Goal: Information Seeking & Learning: Learn about a topic

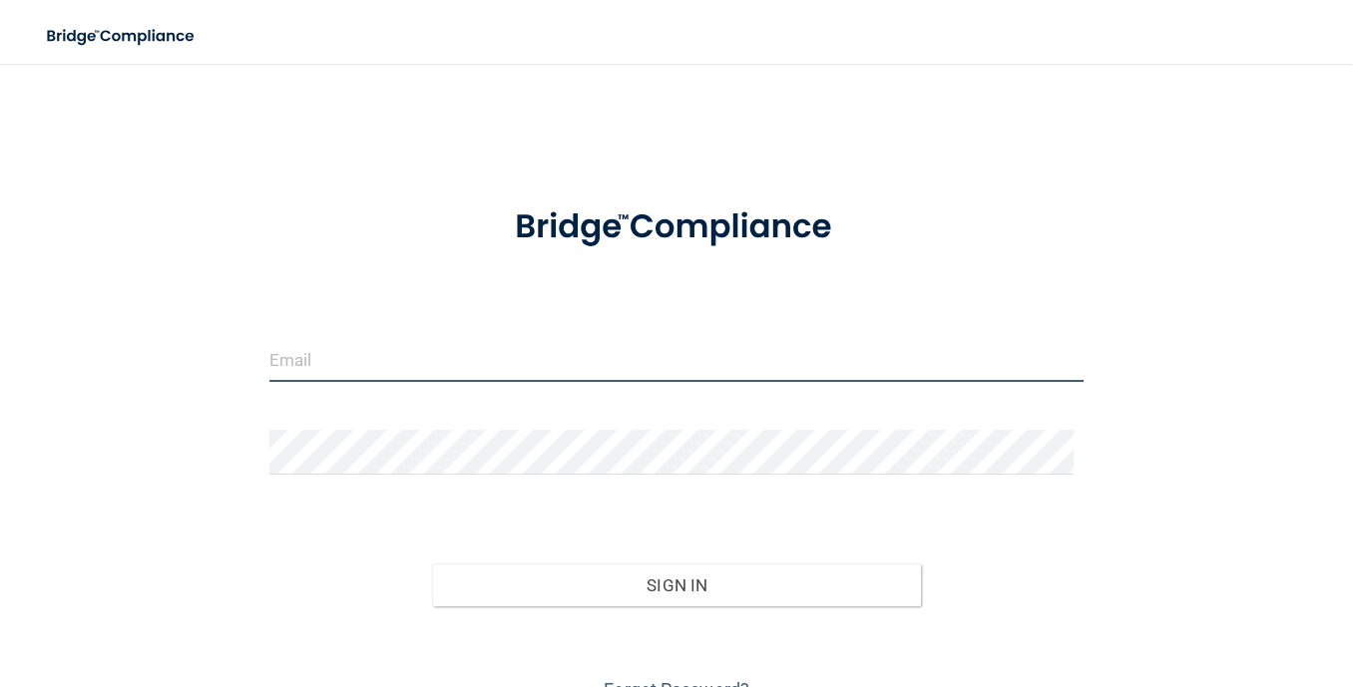
click at [499, 355] on input "email" at bounding box center [676, 359] width 815 height 45
click at [353, 357] on input "email" at bounding box center [676, 359] width 815 height 45
type input "[EMAIL_ADDRESS][DOMAIN_NAME]"
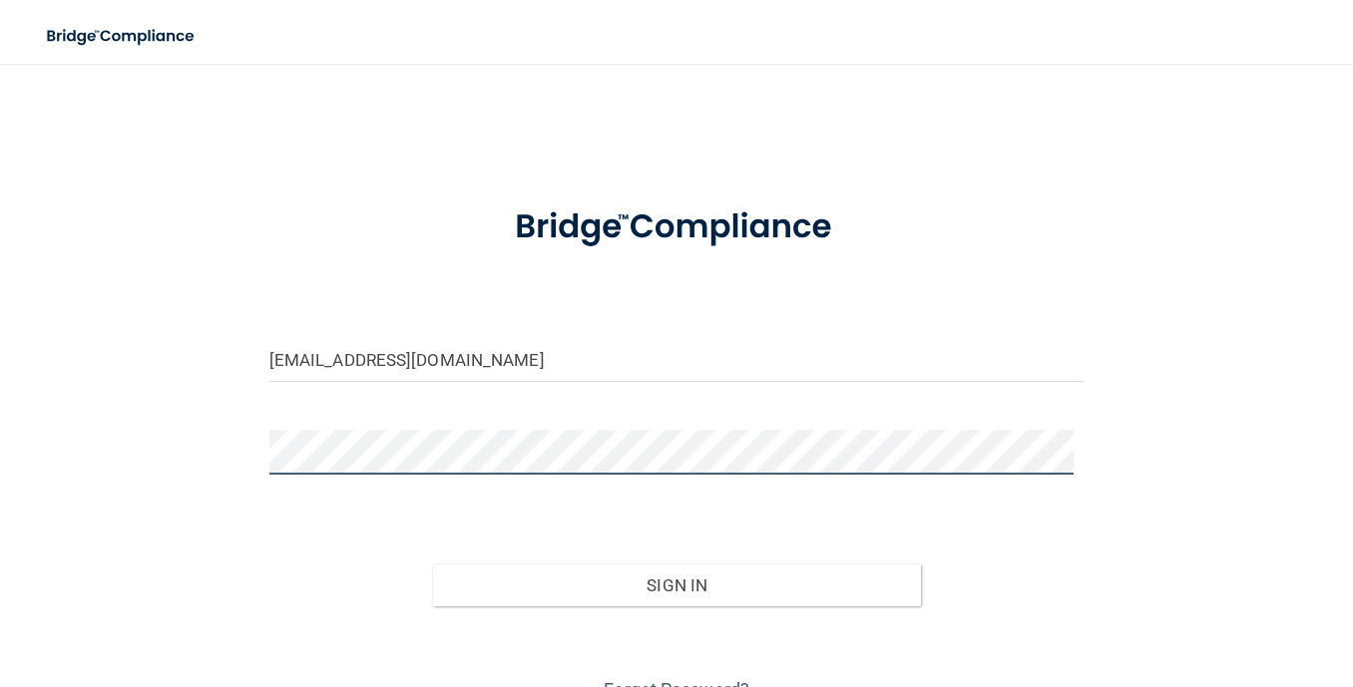
click at [290, 476] on div at bounding box center [676, 460] width 845 height 60
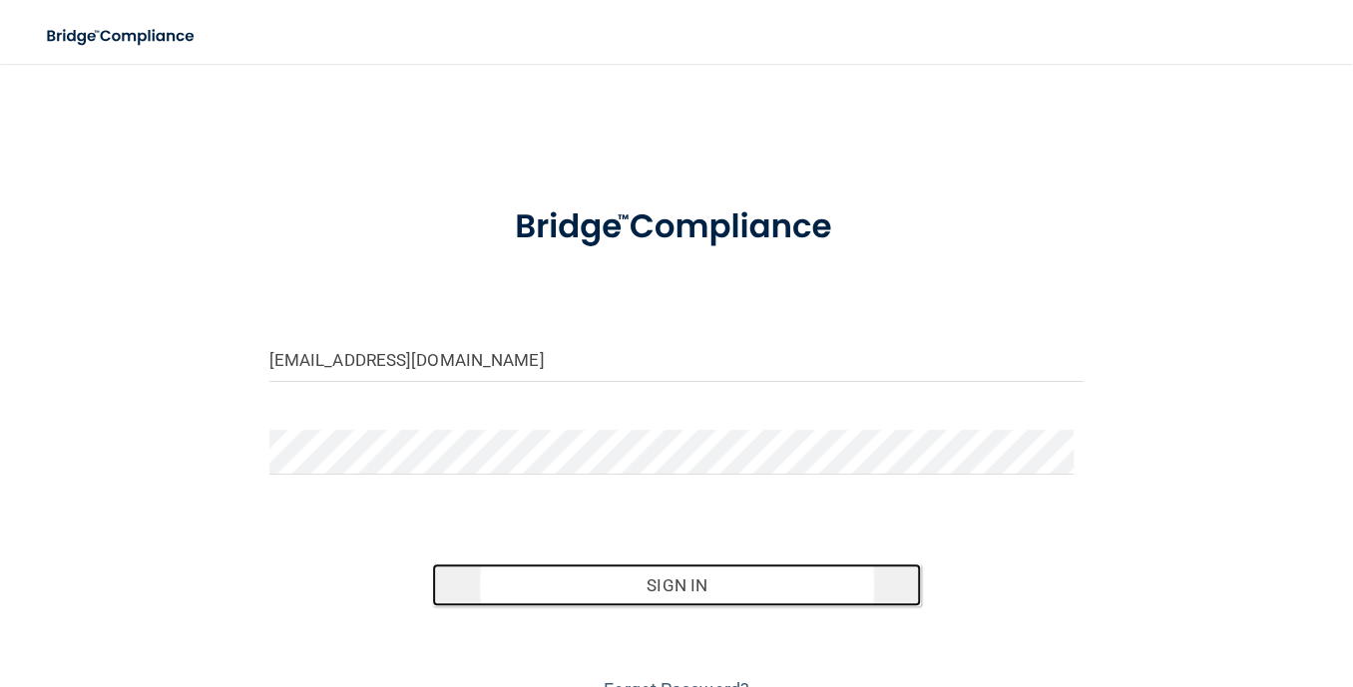
click at [473, 579] on button "Sign In" at bounding box center [676, 586] width 489 height 44
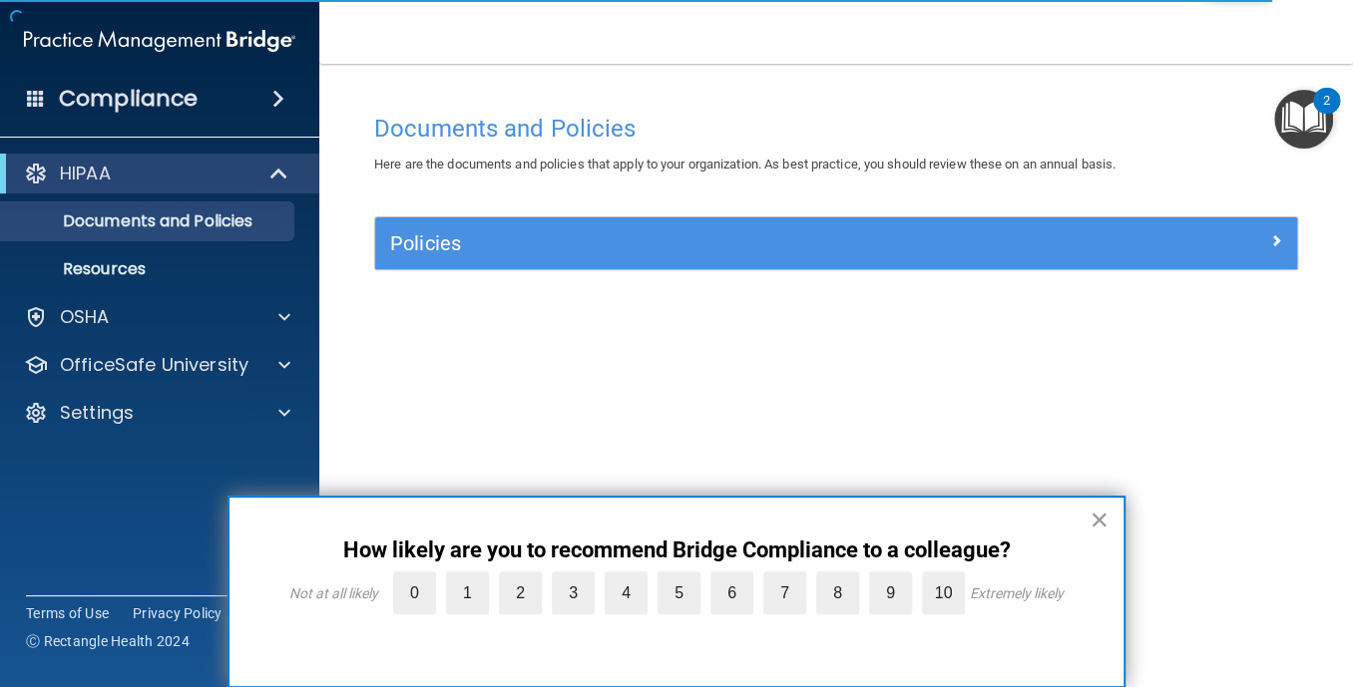
click at [1096, 517] on button "×" at bounding box center [1099, 520] width 19 height 32
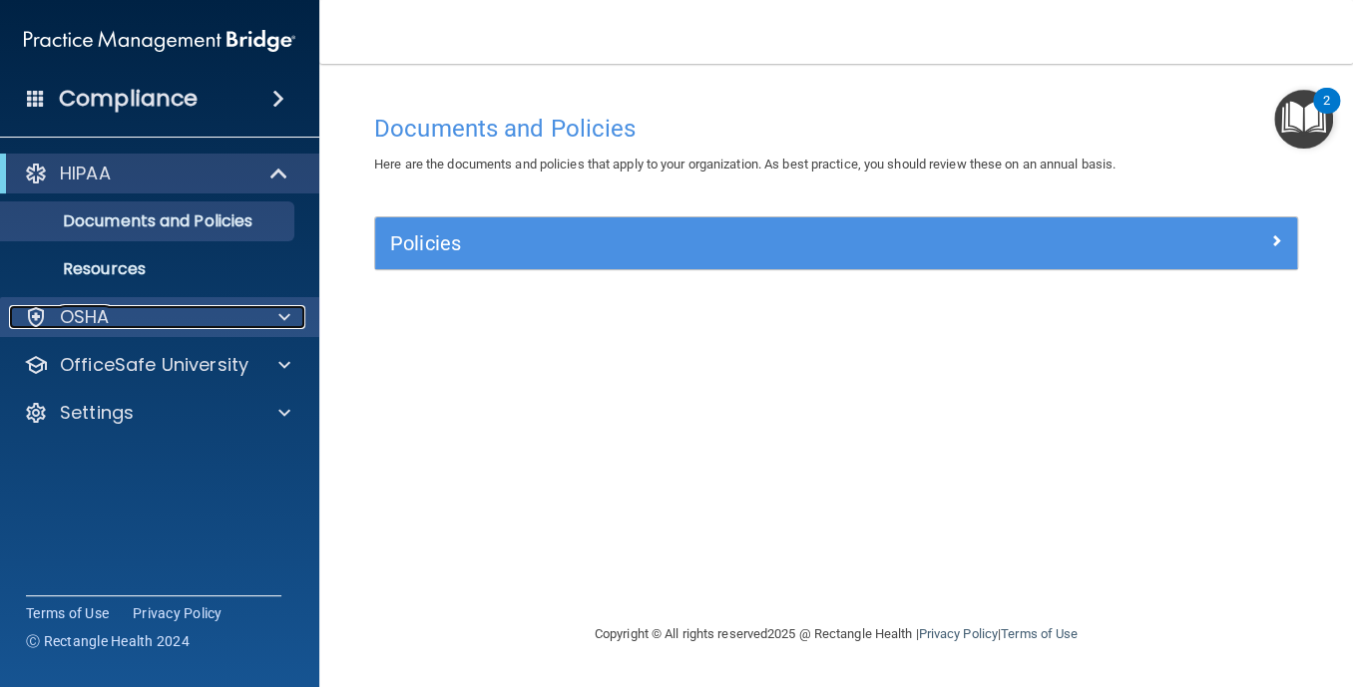
click at [208, 315] on div "OSHA" at bounding box center [132, 317] width 247 height 24
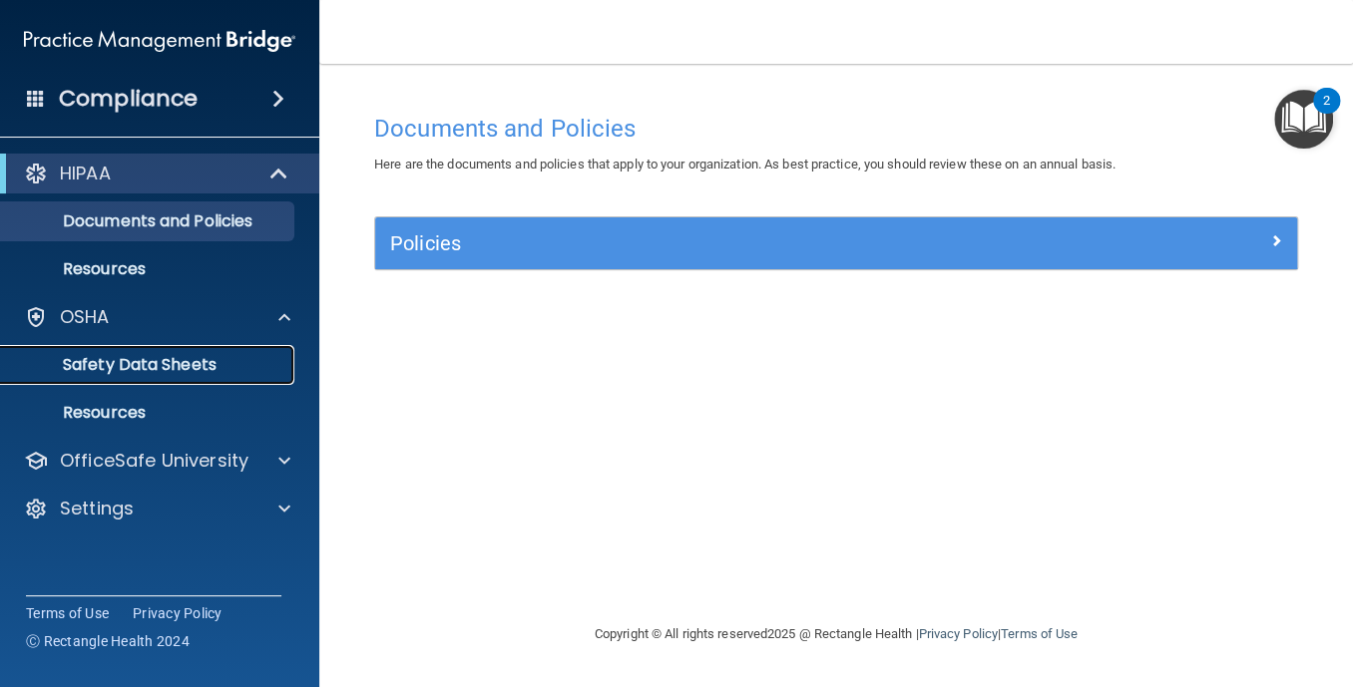
click at [194, 363] on p "Safety Data Sheets" at bounding box center [149, 365] width 272 height 20
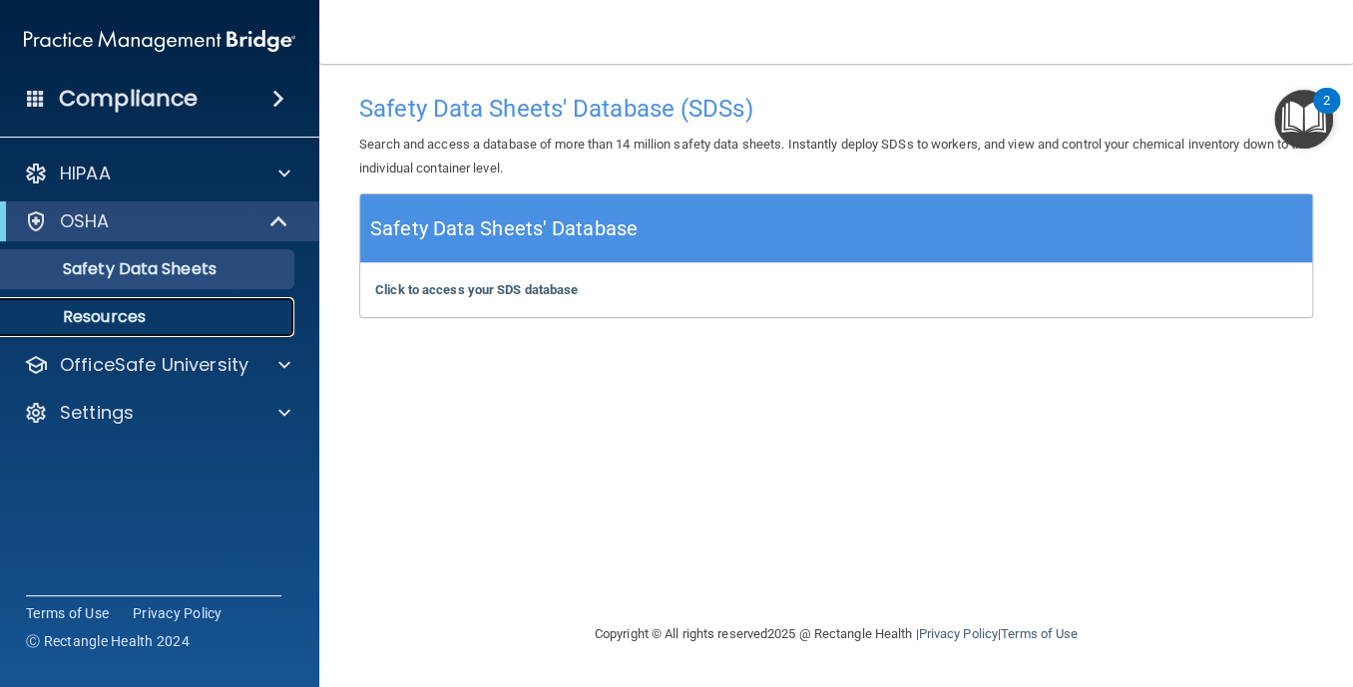
click at [112, 319] on p "Resources" at bounding box center [149, 317] width 272 height 20
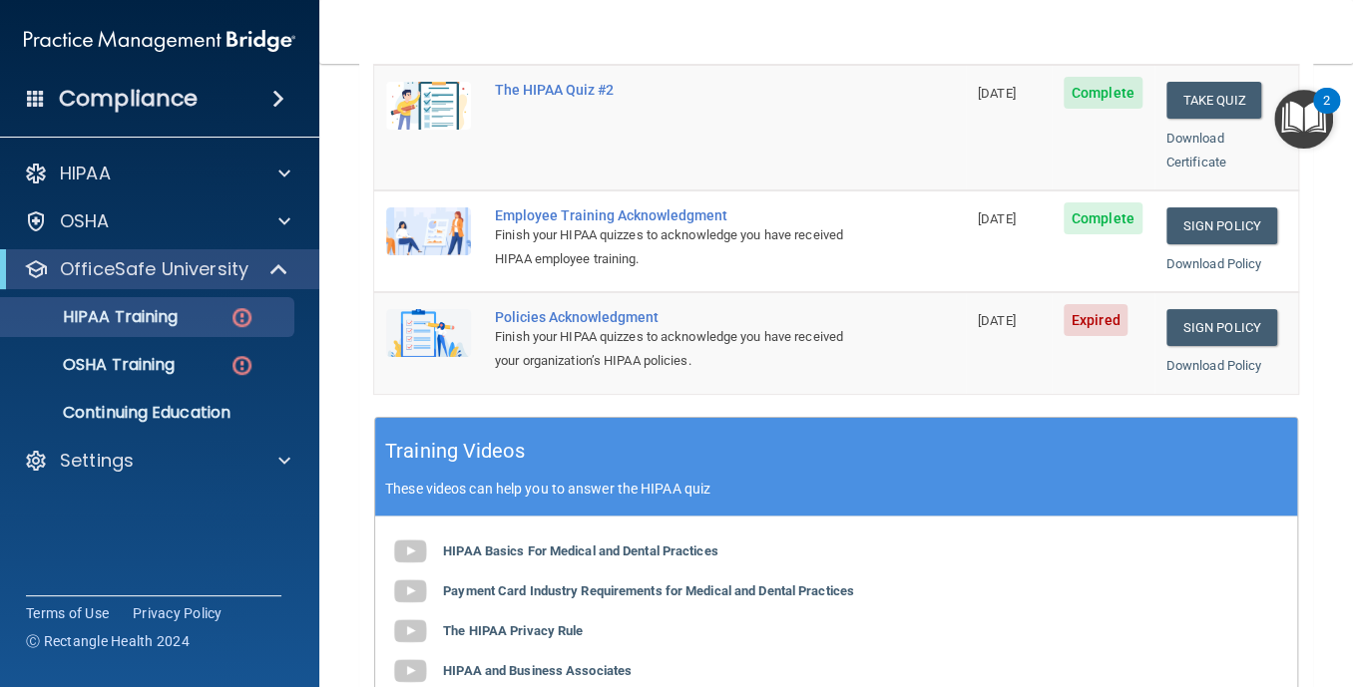
scroll to position [577, 0]
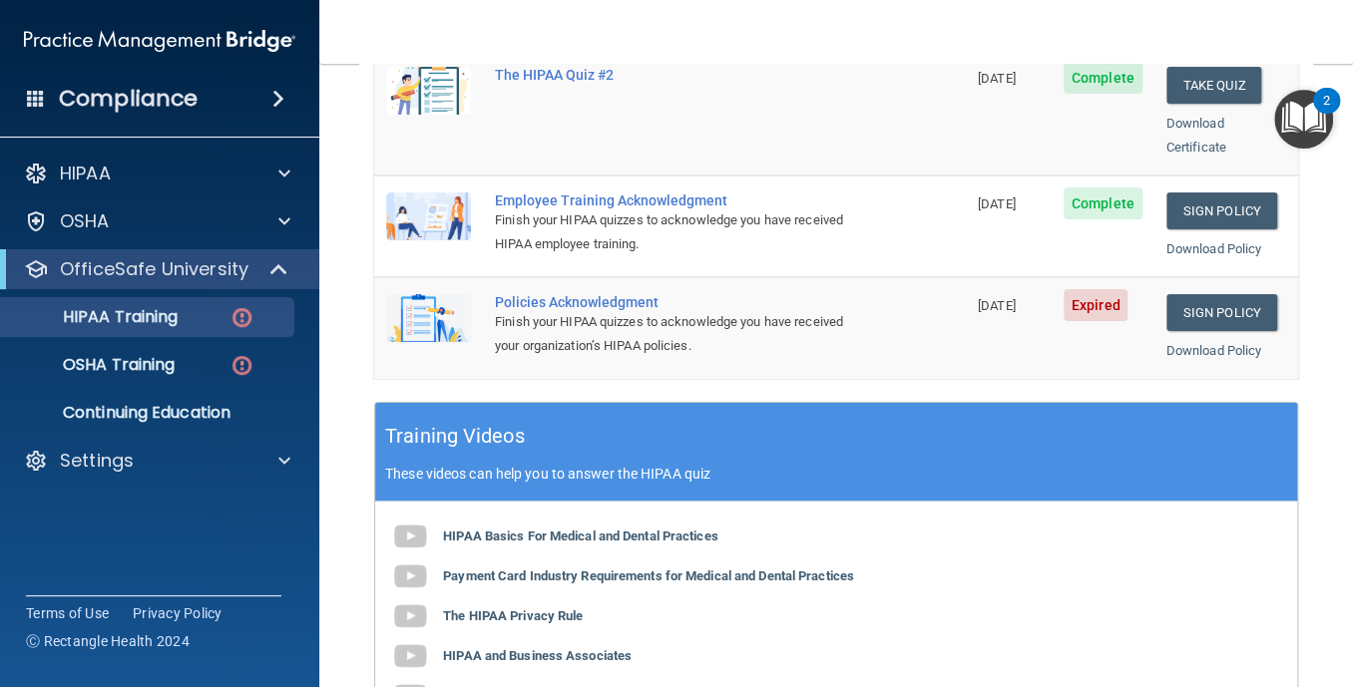
click at [633, 294] on div "Policies Acknowledgment" at bounding box center [680, 302] width 371 height 16
click at [430, 294] on img at bounding box center [428, 318] width 85 height 48
click at [430, 296] on img at bounding box center [428, 318] width 85 height 48
click at [990, 298] on span "09/09/2025" at bounding box center [997, 305] width 38 height 15
click at [1188, 294] on link "Sign Policy" at bounding box center [1221, 312] width 111 height 37
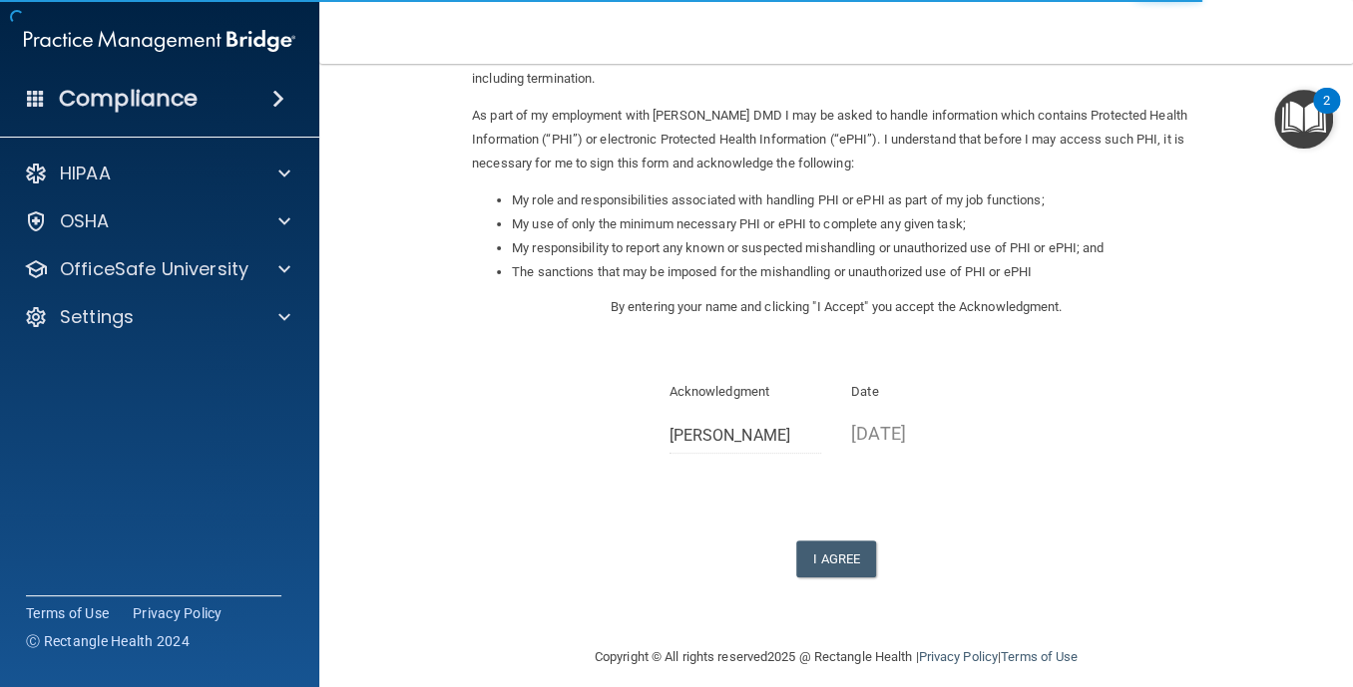
scroll to position [213, 0]
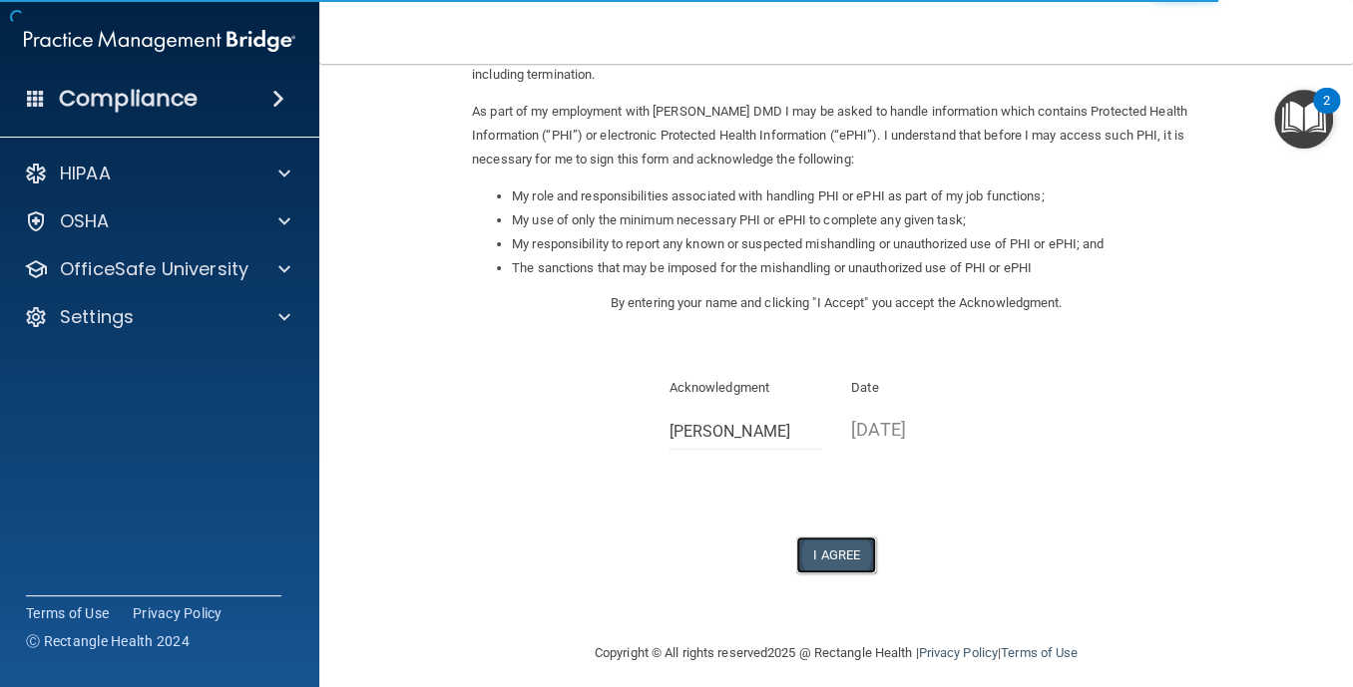
click at [818, 552] on button "I Agree" at bounding box center [836, 555] width 80 height 37
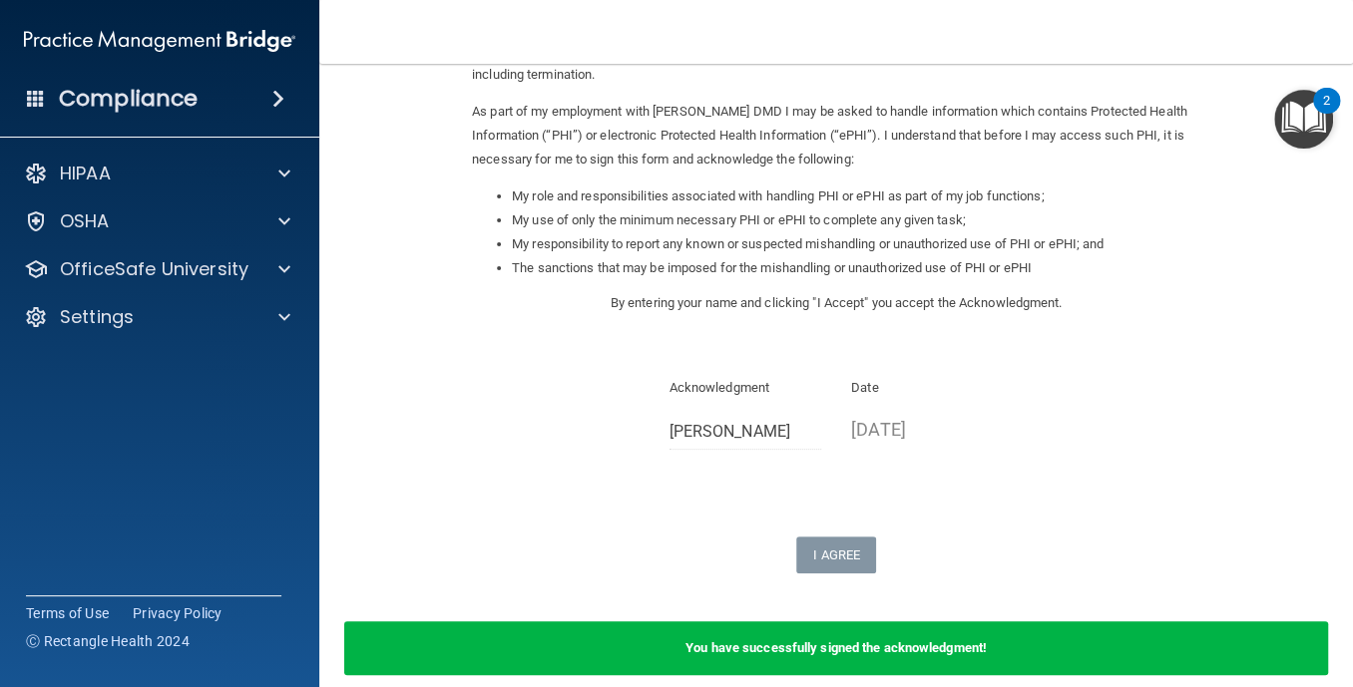
scroll to position [303, 0]
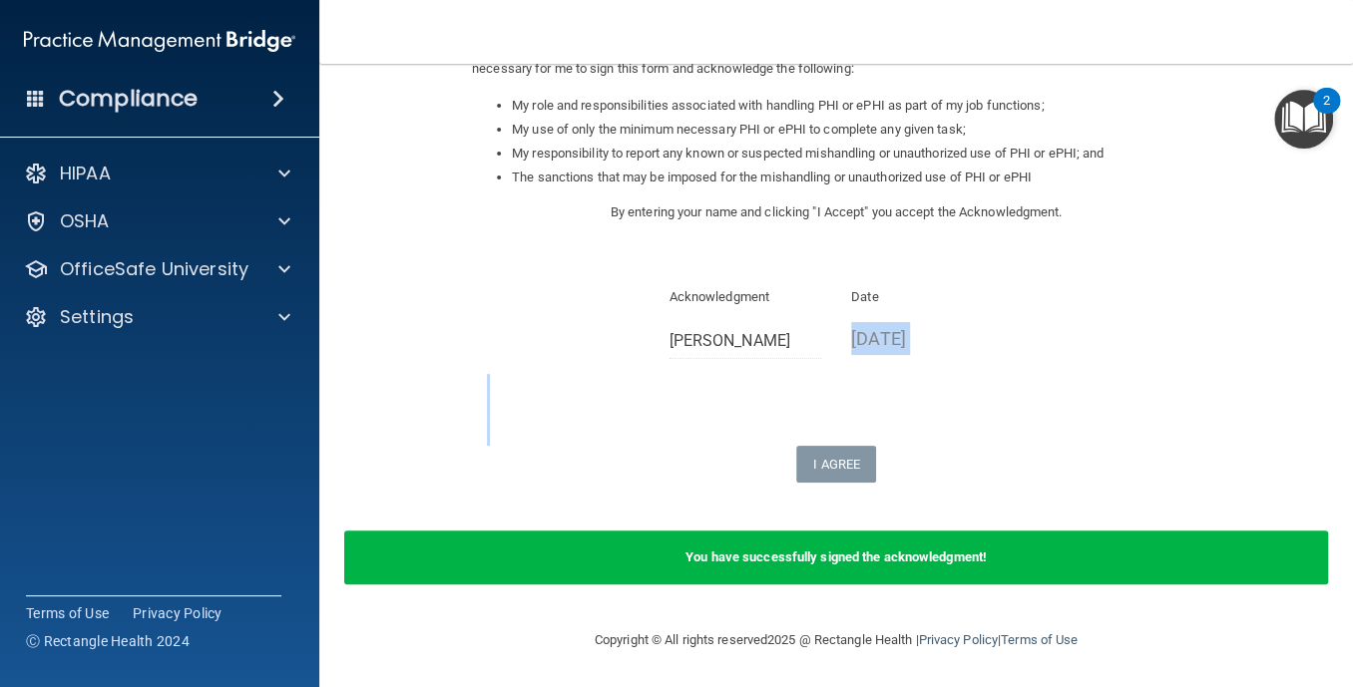
drag, startPoint x: 1329, startPoint y: 507, endPoint x: 1333, endPoint y: 294, distance: 212.6
click at [1333, 294] on main "Sign Your HIPAA Policies Acknowledgment I, Sharon Ashley , have been given the …" at bounding box center [836, 376] width 1034 height 624
click at [287, 165] on span at bounding box center [284, 174] width 12 height 24
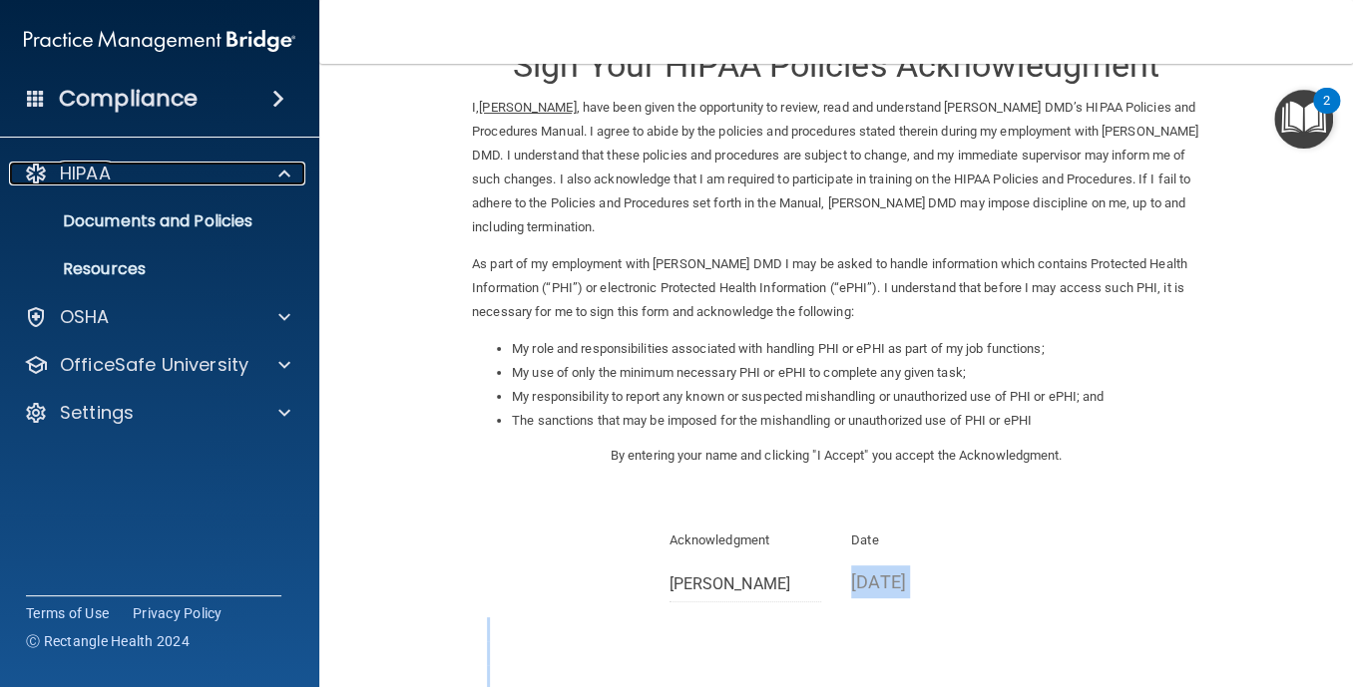
scroll to position [0, 0]
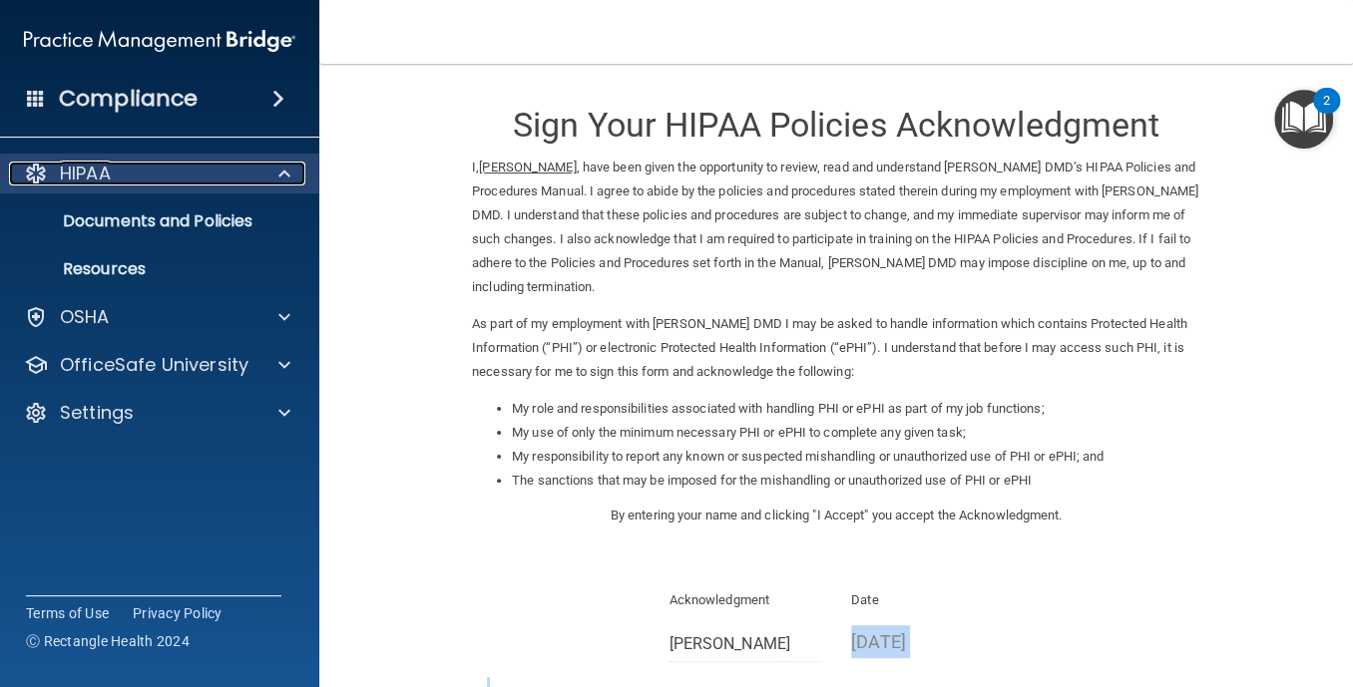
click at [136, 185] on div "HIPAA" at bounding box center [132, 174] width 247 height 24
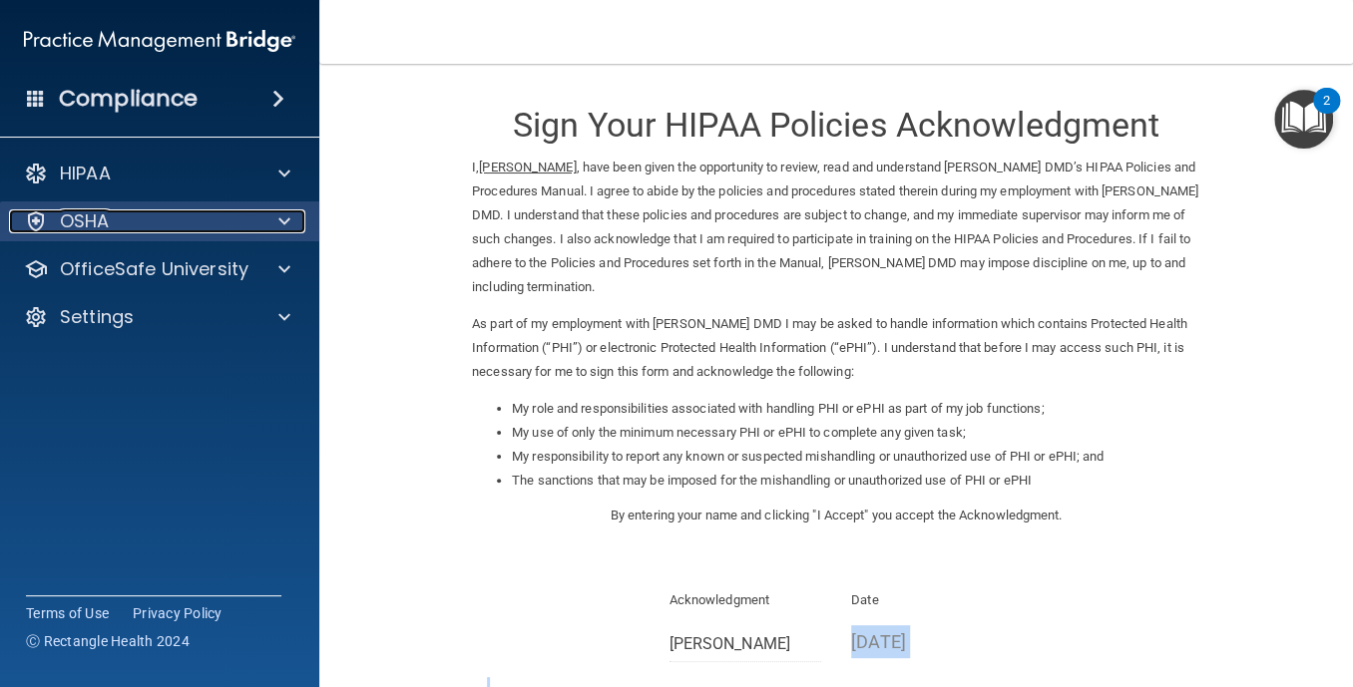
click at [137, 232] on div "OSHA" at bounding box center [132, 222] width 247 height 24
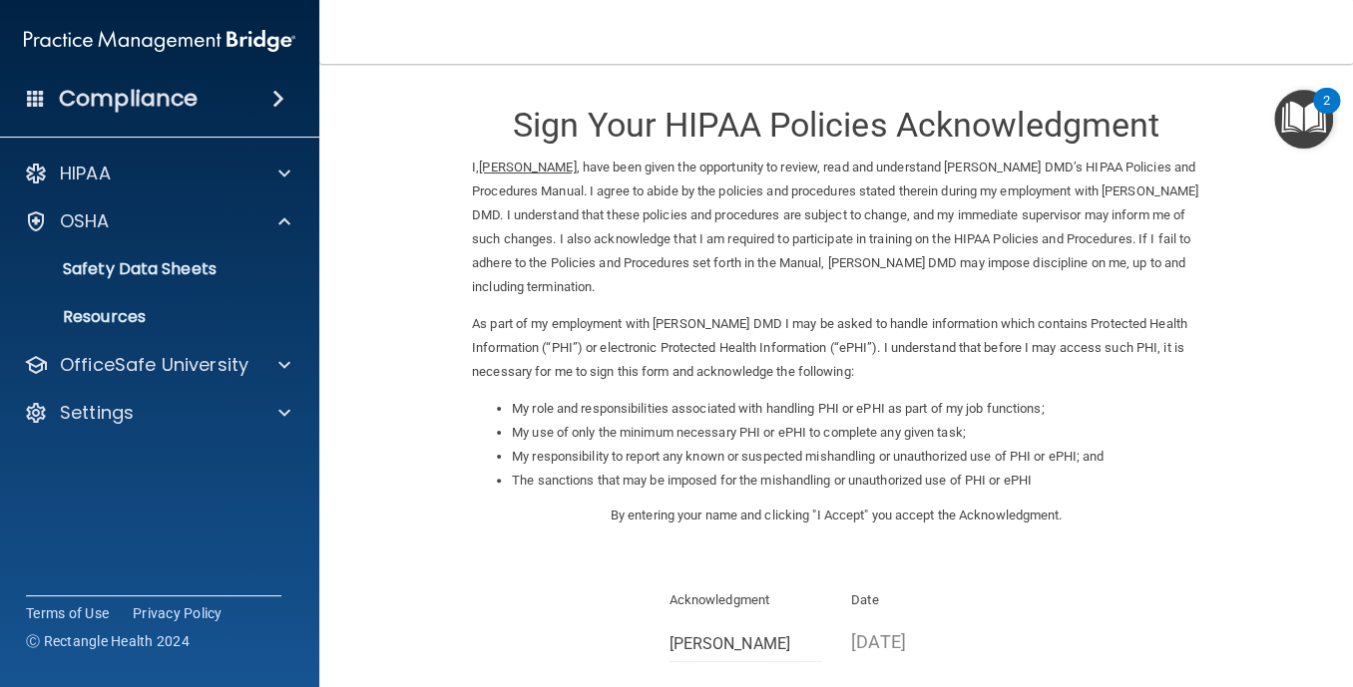
click at [282, 95] on span at bounding box center [278, 99] width 12 height 24
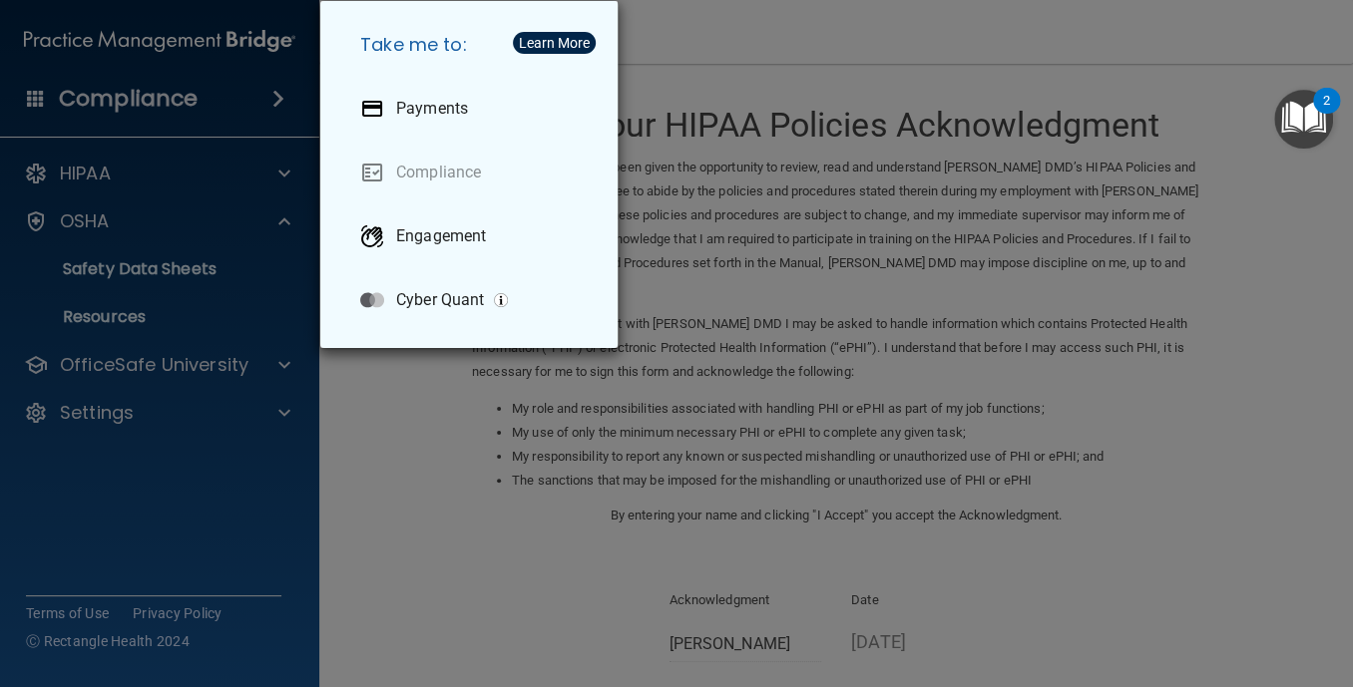
click at [128, 186] on div "Take me to: Payments Compliance Engagement Cyber Quant" at bounding box center [676, 343] width 1353 height 687
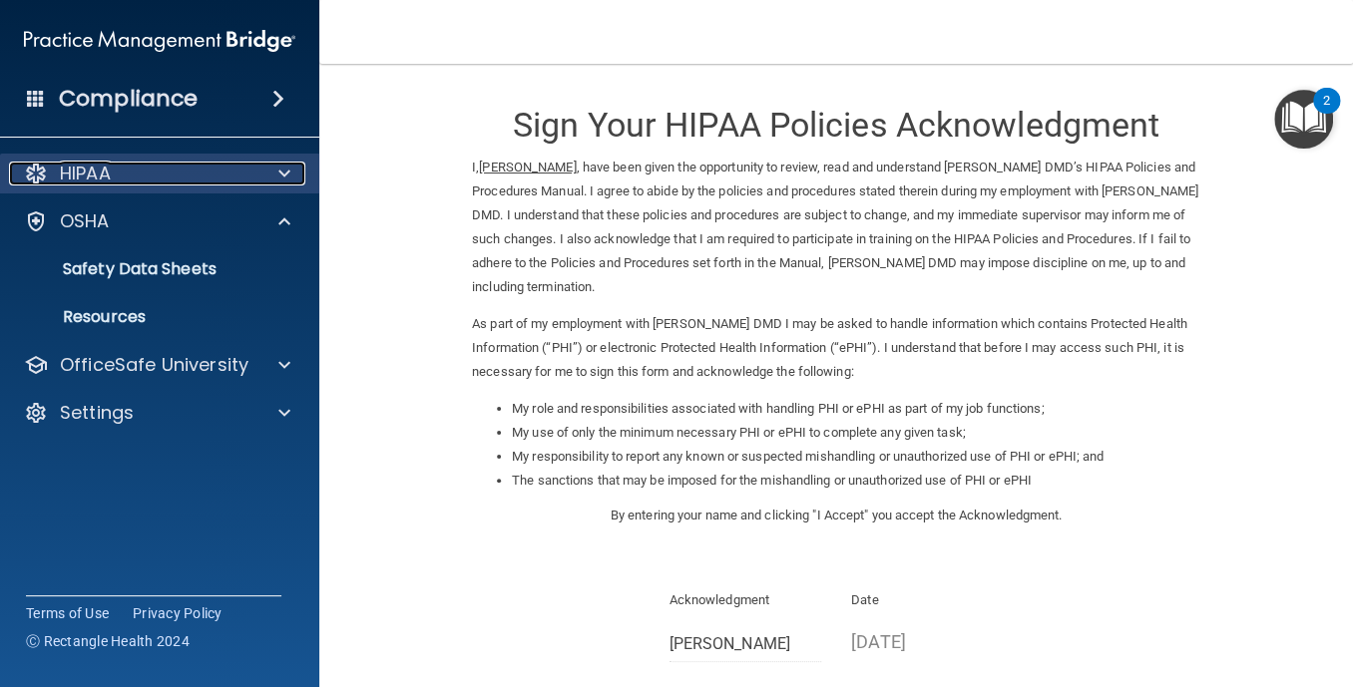
click at [82, 181] on p "HIPAA" at bounding box center [85, 174] width 51 height 24
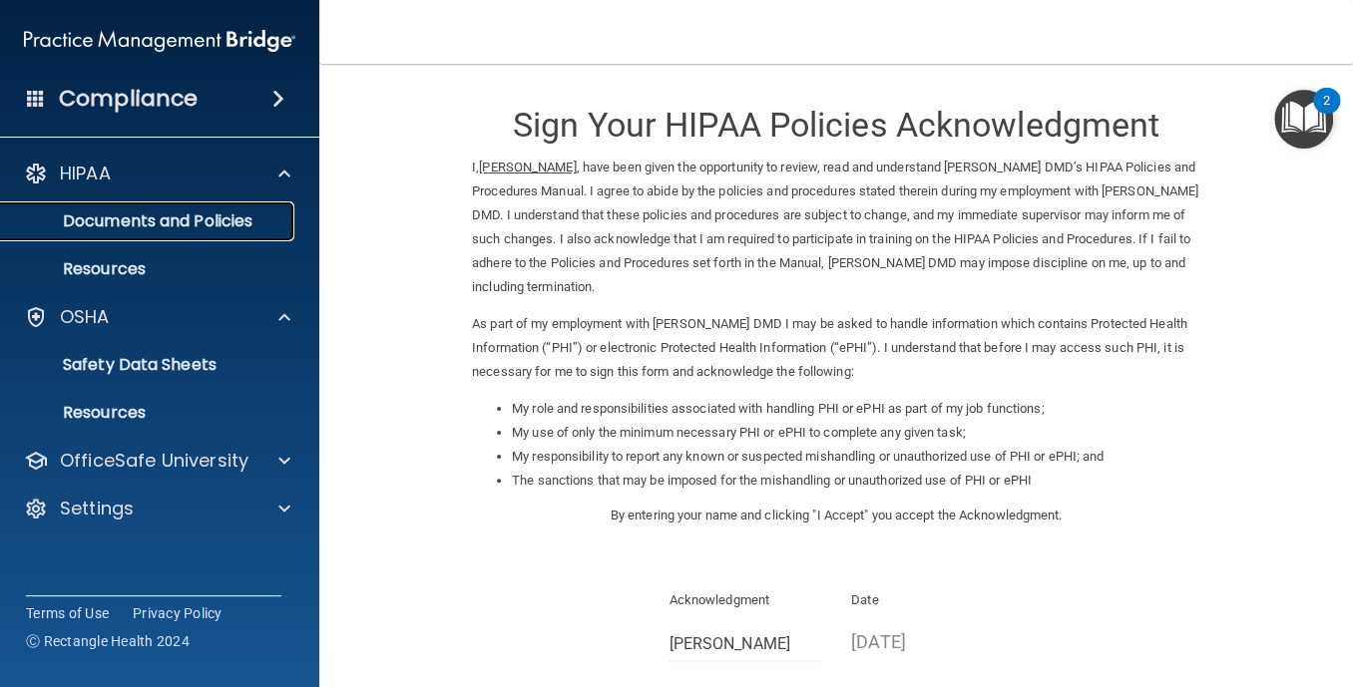
click at [91, 212] on p "Documents and Policies" at bounding box center [149, 222] width 272 height 20
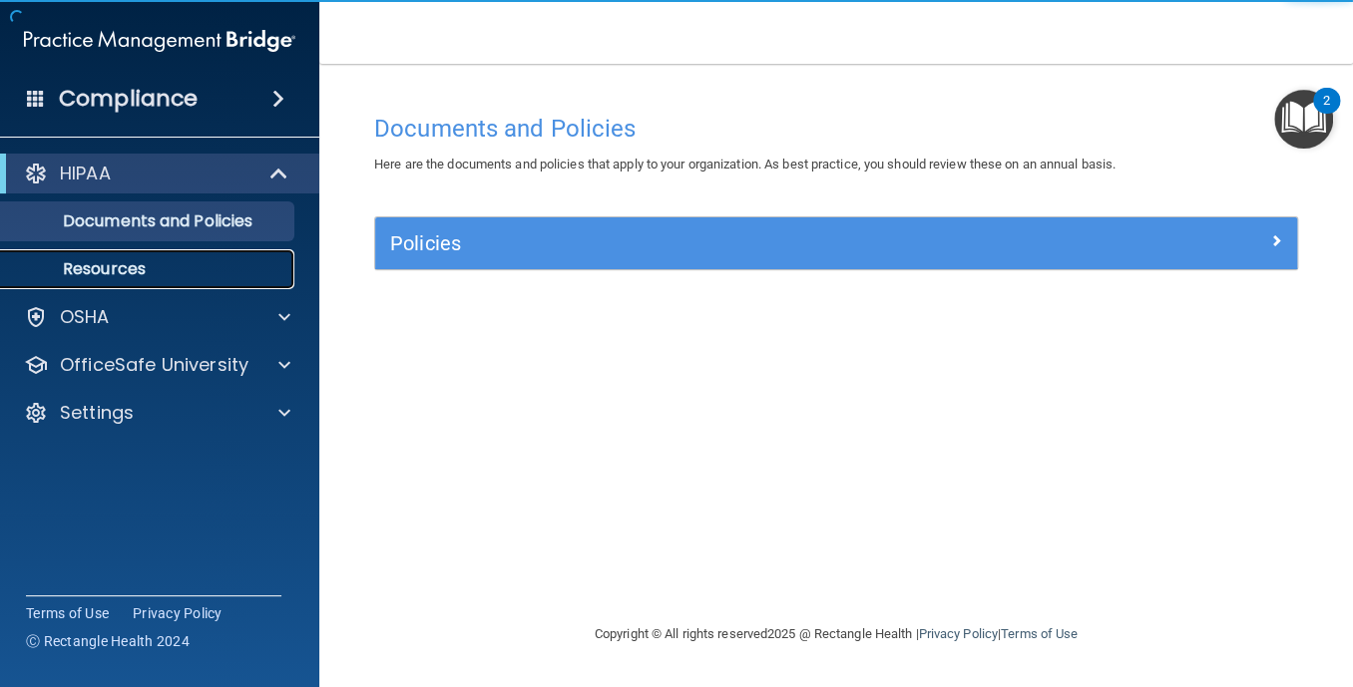
click at [80, 267] on p "Resources" at bounding box center [149, 269] width 272 height 20
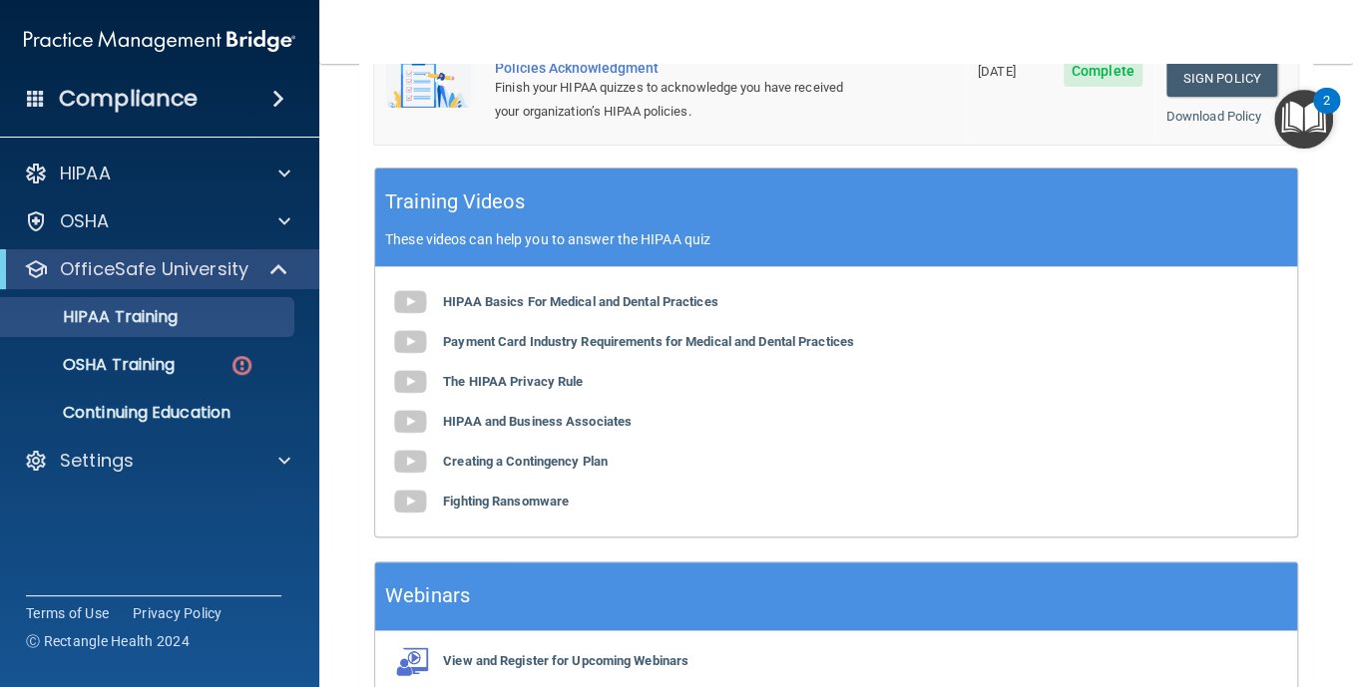
scroll to position [881, 0]
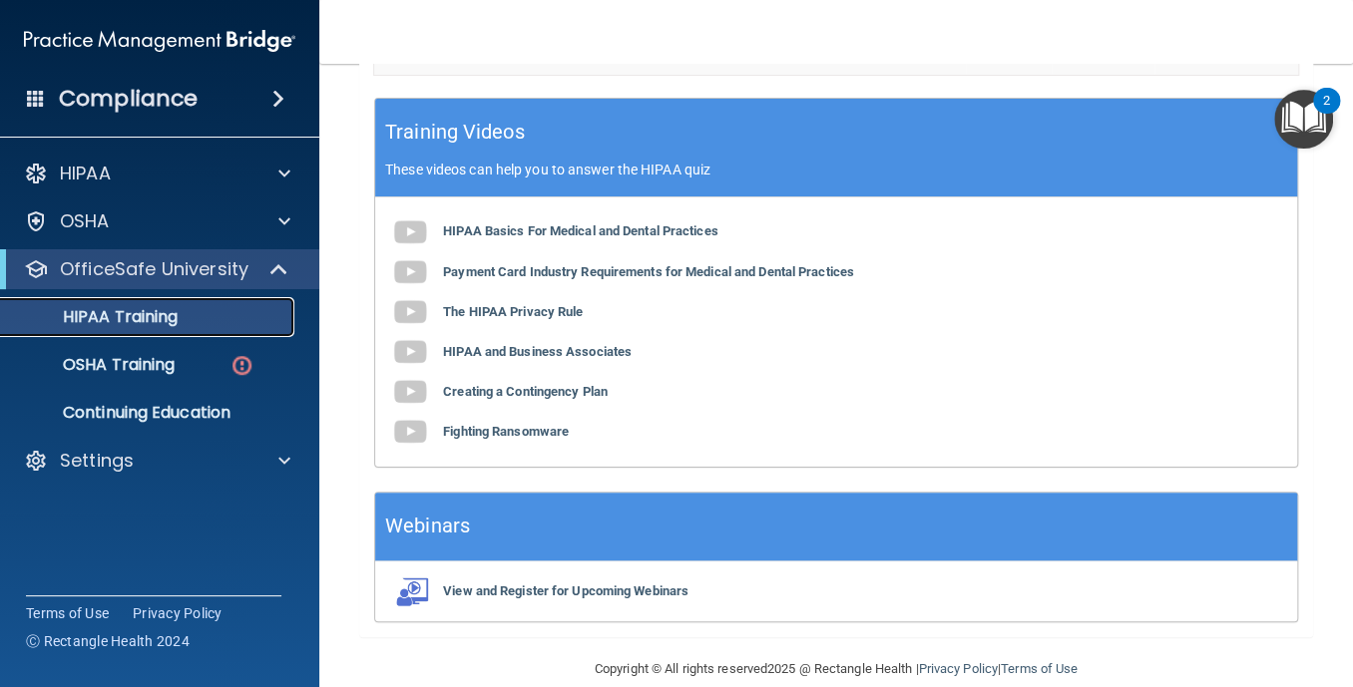
click at [146, 310] on p "HIPAA Training" at bounding box center [95, 317] width 165 height 20
click at [148, 369] on p "OSHA Training" at bounding box center [94, 365] width 162 height 20
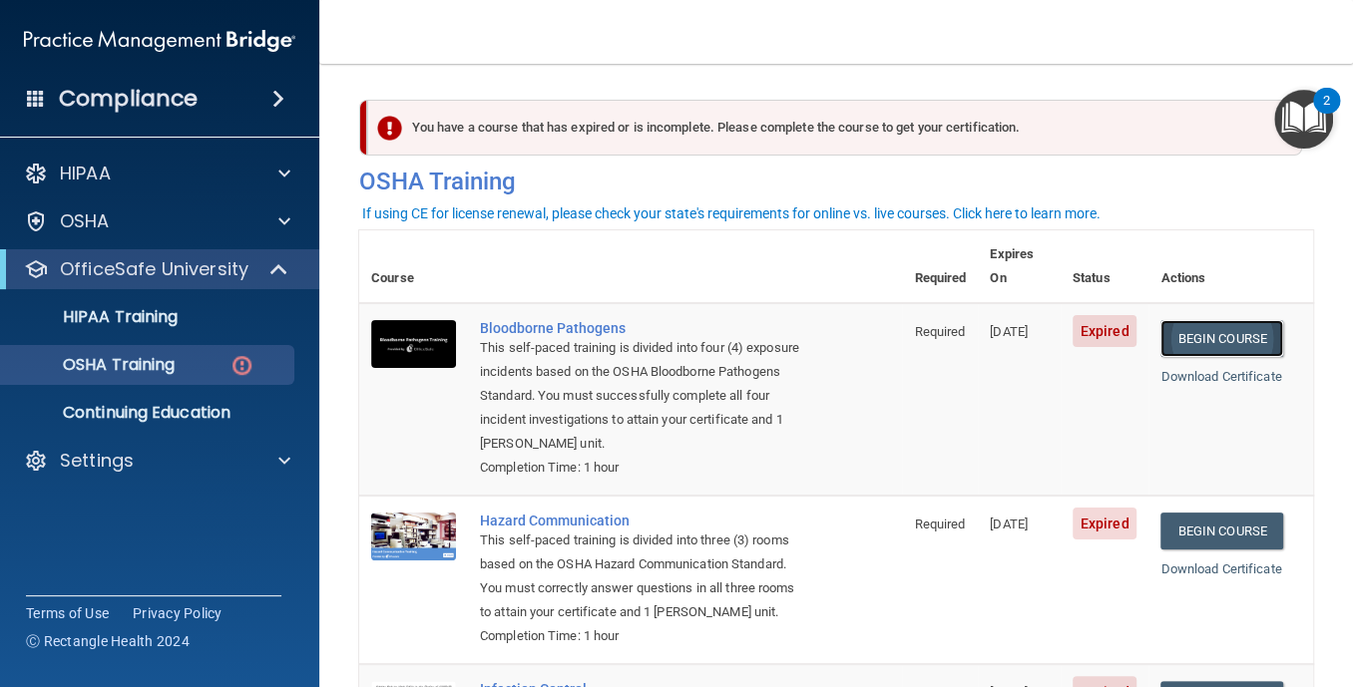
click at [1191, 320] on link "Begin Course" at bounding box center [1221, 338] width 122 height 37
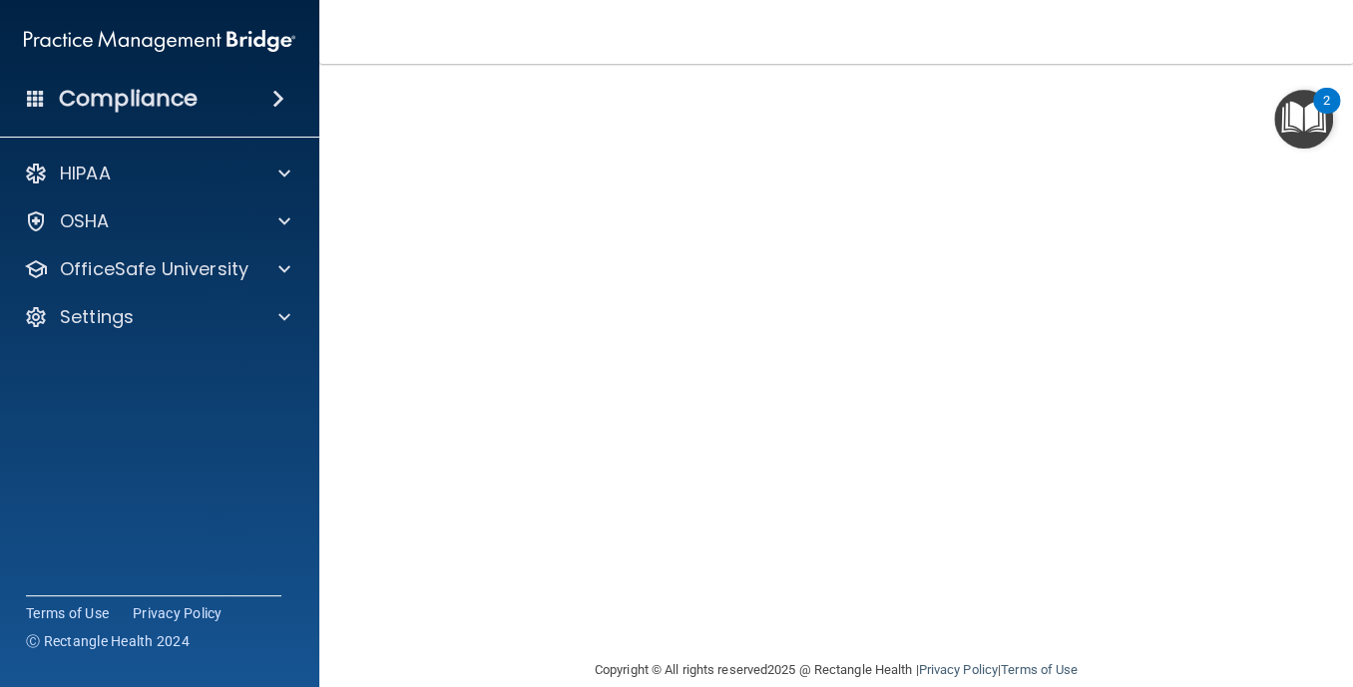
scroll to position [15, 0]
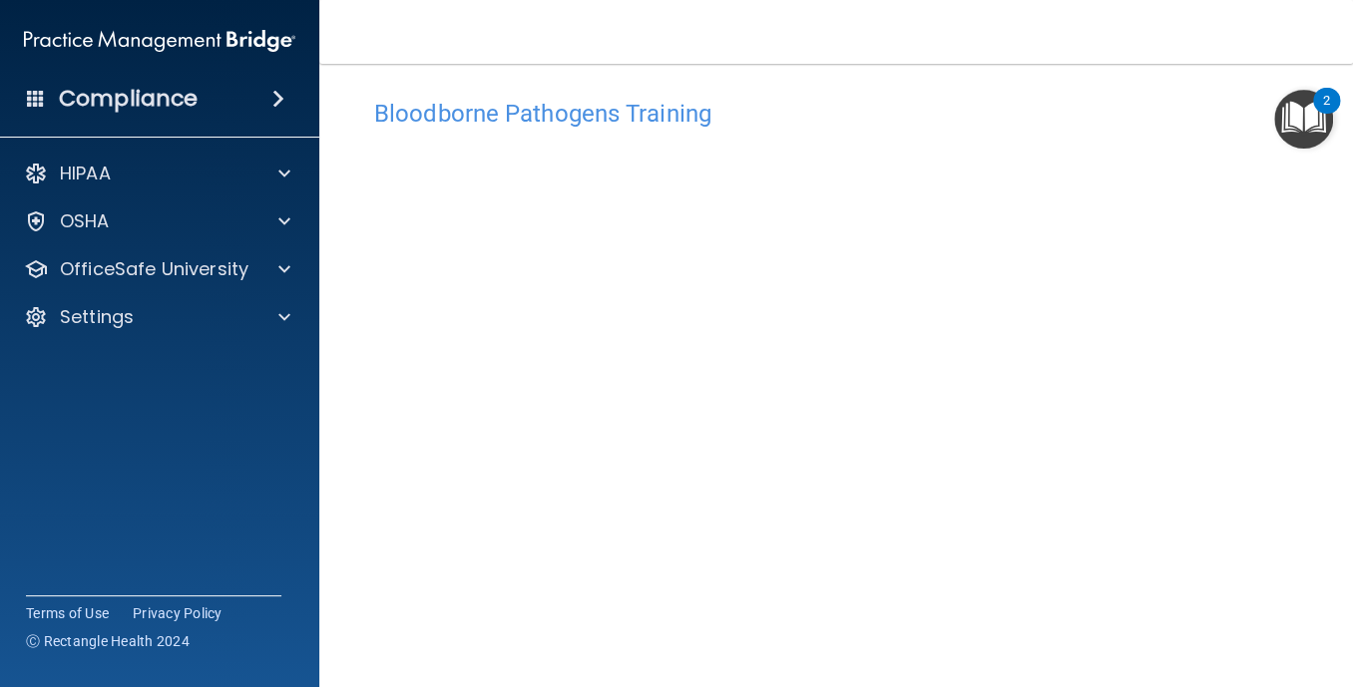
click at [1299, 103] on img "Open Resource Center, 2 new notifications" at bounding box center [1303, 119] width 59 height 59
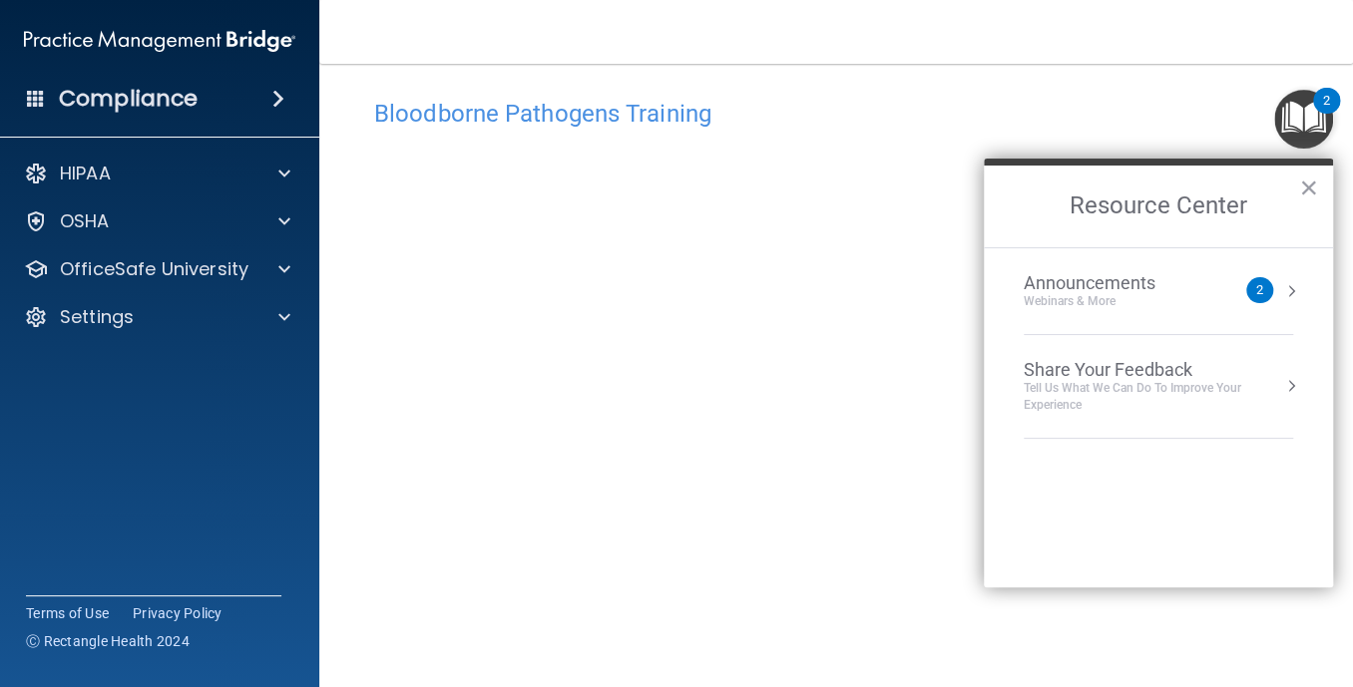
click at [1205, 126] on div "Bloodborne Pathogens Training" at bounding box center [836, 113] width 954 height 49
click at [1306, 181] on button "×" at bounding box center [1308, 188] width 19 height 32
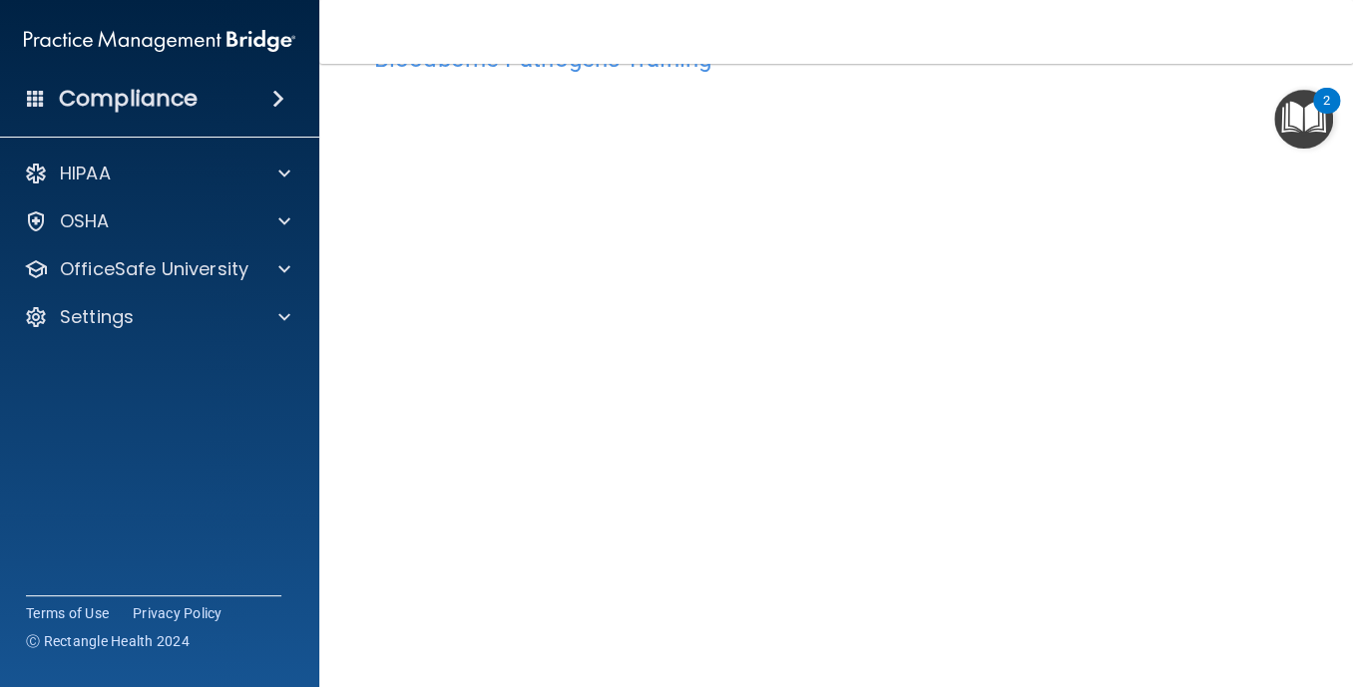
scroll to position [50, 0]
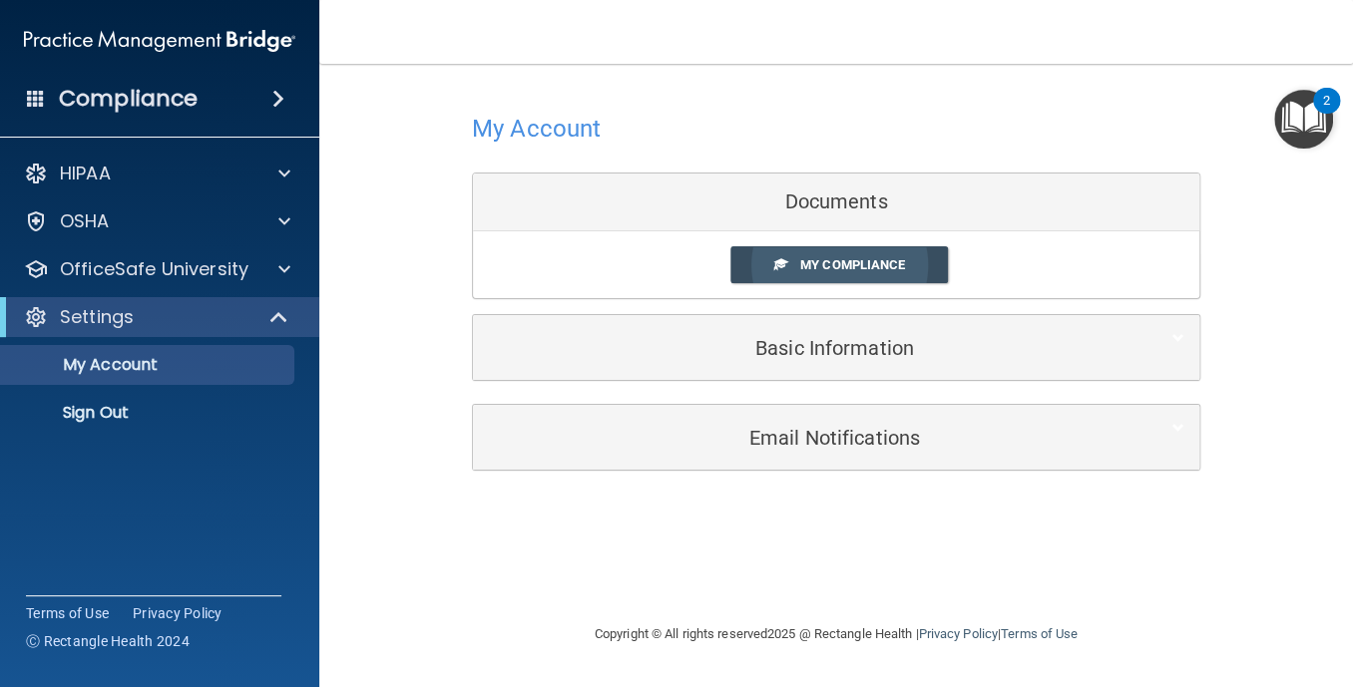
click at [848, 253] on link "My Compliance" at bounding box center [839, 264] width 219 height 37
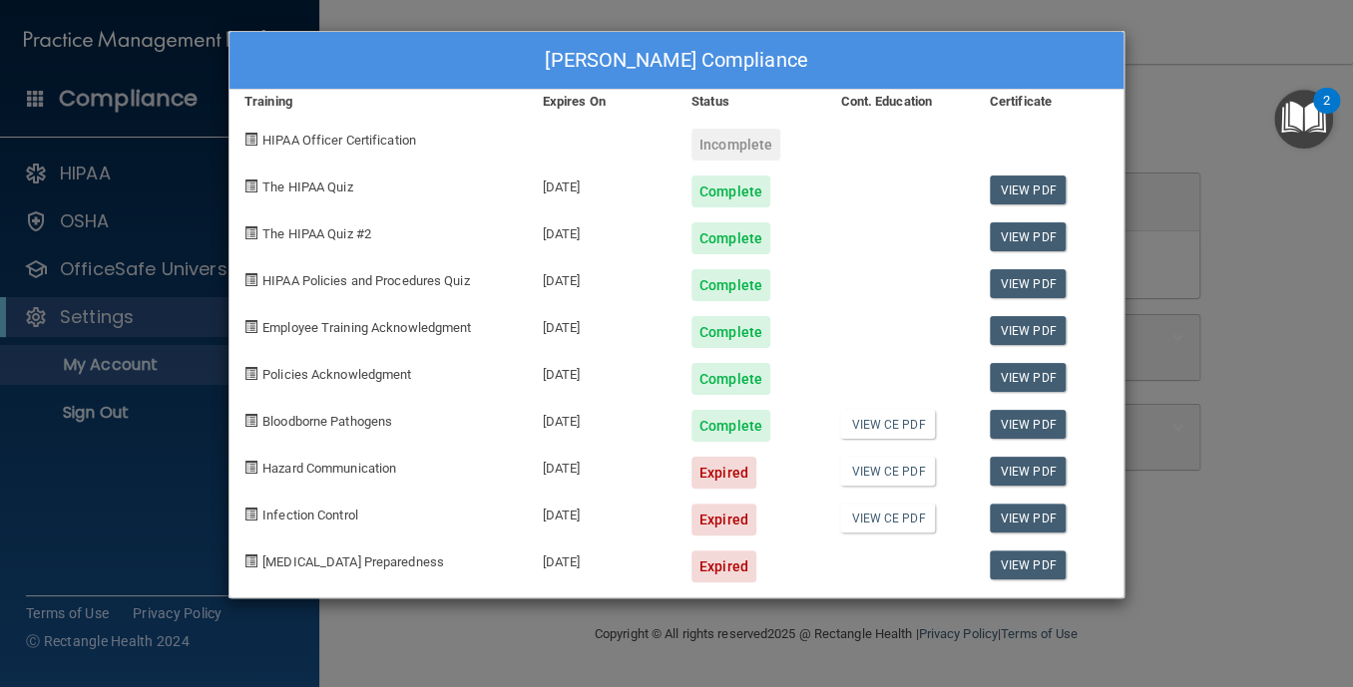
click at [1042, 98] on div "Certificate" at bounding box center [1049, 102] width 149 height 24
click at [1009, 102] on div "Certificate" at bounding box center [1049, 102] width 149 height 24
drag, startPoint x: 1167, startPoint y: 85, endPoint x: 1225, endPoint y: 79, distance: 58.2
click at [1225, 79] on div "[PERSON_NAME] Compliance Training Expires On Status Cont. Education Certificate…" at bounding box center [676, 343] width 1353 height 687
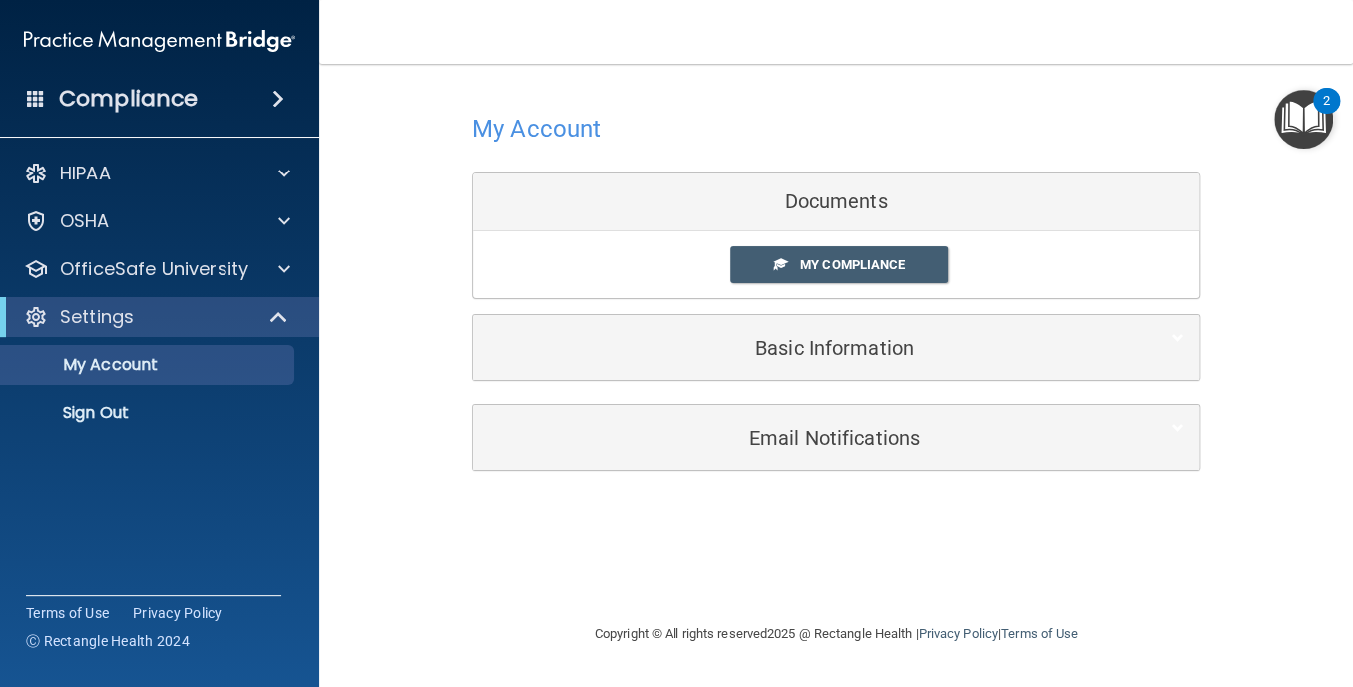
drag, startPoint x: 1224, startPoint y: 82, endPoint x: 783, endPoint y: 212, distance: 459.7
click at [781, 212] on div "Documents" at bounding box center [836, 203] width 726 height 58
click at [810, 199] on div "Documents" at bounding box center [836, 203] width 726 height 58
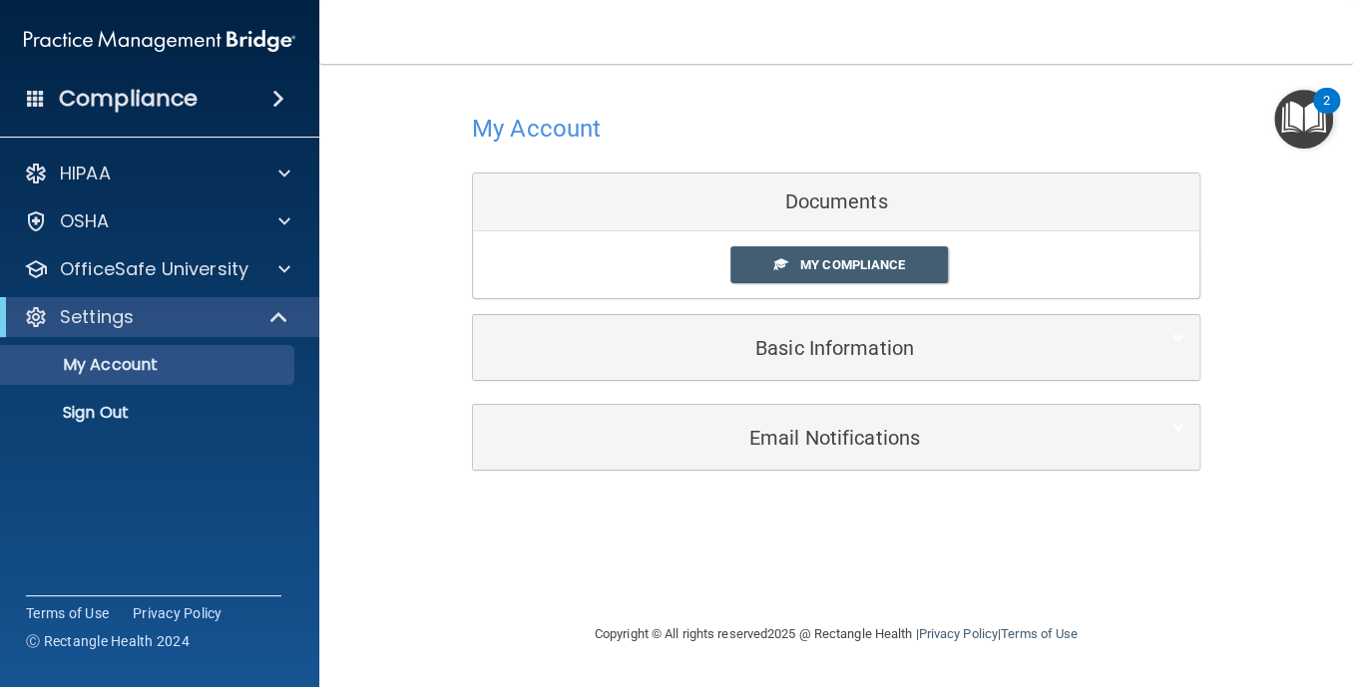
click at [810, 199] on div "Documents" at bounding box center [836, 203] width 726 height 58
click at [814, 259] on span "My Compliance" at bounding box center [852, 264] width 105 height 15
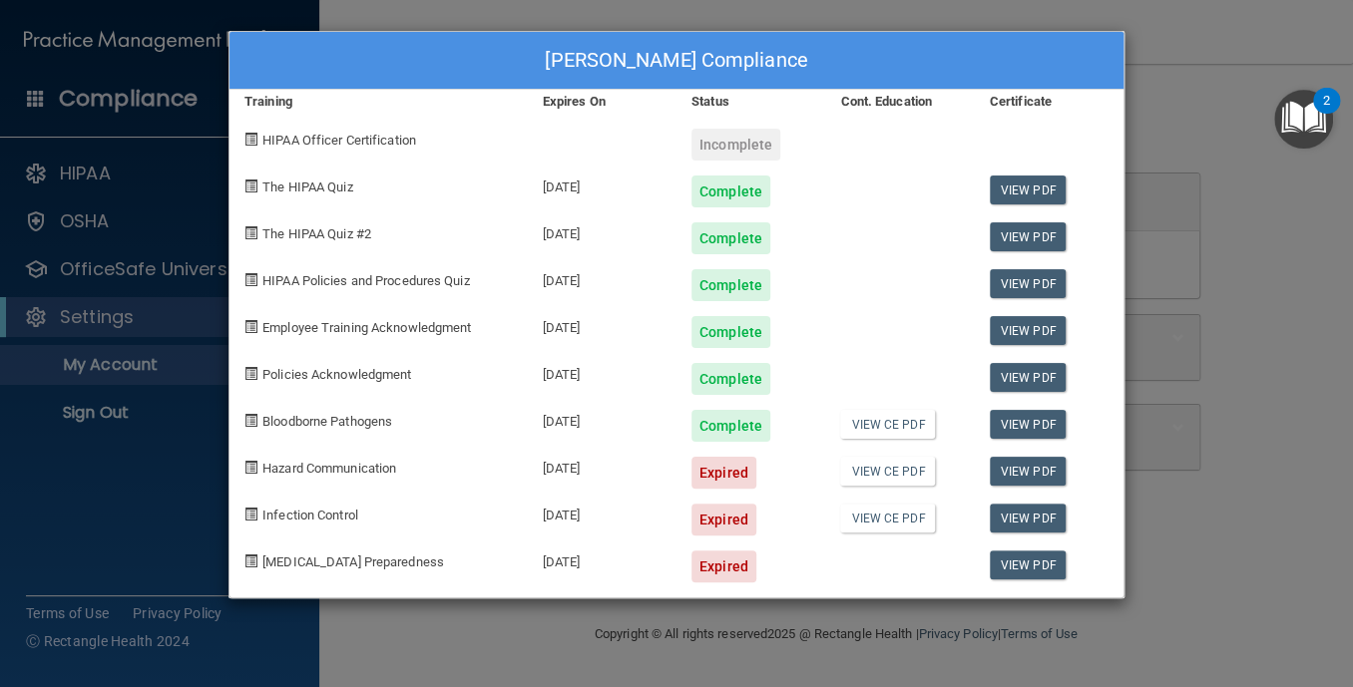
click at [743, 472] on div "Expired" at bounding box center [723, 473] width 65 height 32
click at [1048, 469] on link "View PDF" at bounding box center [1028, 471] width 77 height 29
